Goal: Task Accomplishment & Management: Manage account settings

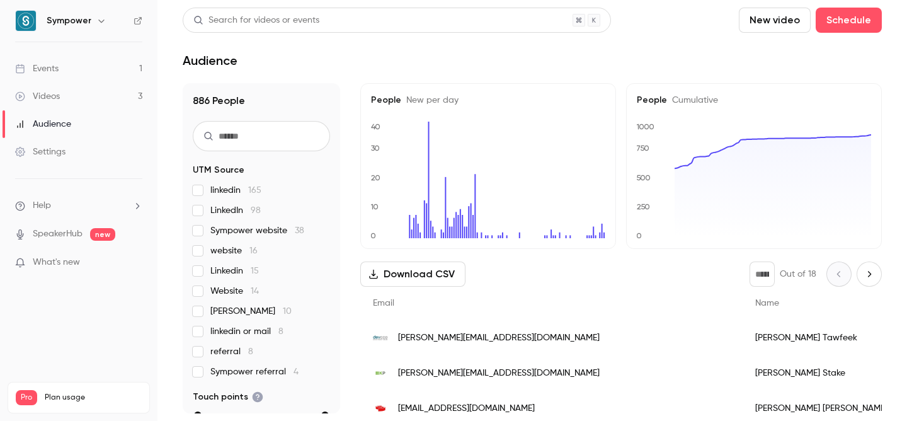
click at [101, 61] on link "Events 1" at bounding box center [78, 69] width 157 height 28
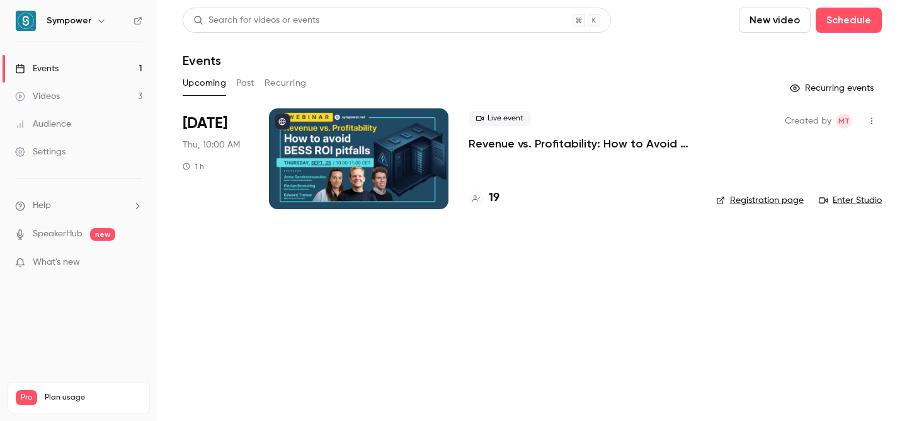
click at [521, 145] on p "Revenue vs. Profitability: How to Avoid [PERSON_NAME] ROI Pitfalls" at bounding box center [582, 143] width 227 height 15
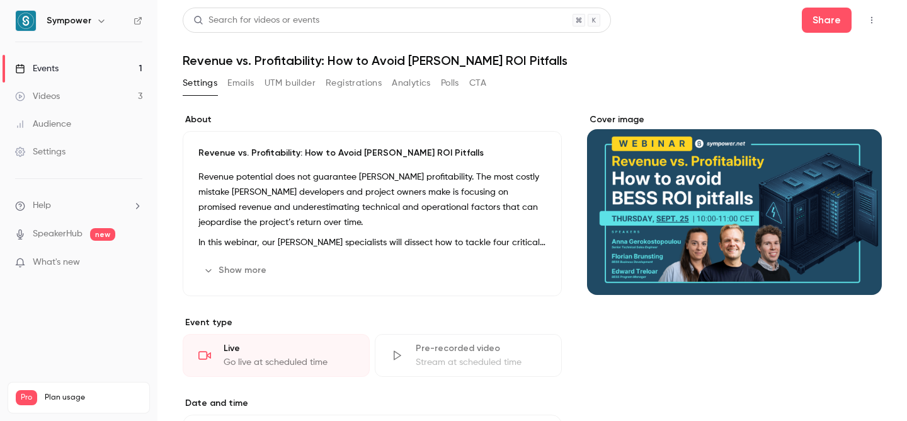
click at [343, 83] on button "Registrations" at bounding box center [354, 83] width 56 height 20
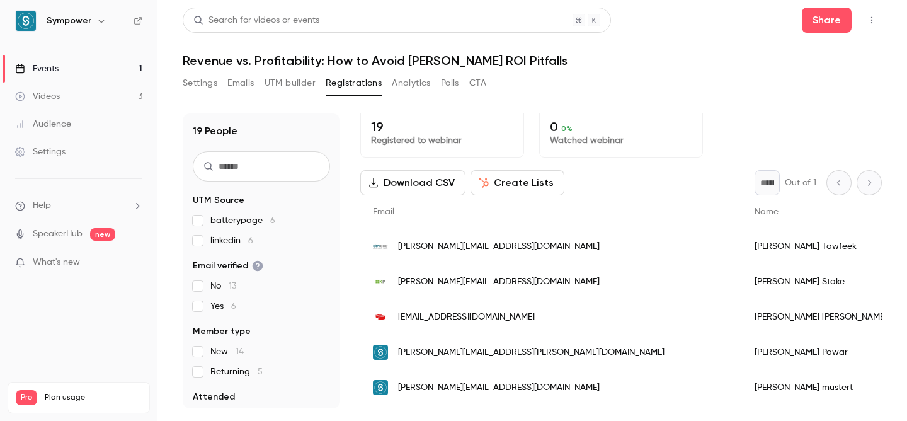
scroll to position [6, 0]
